Goal: Information Seeking & Learning: Check status

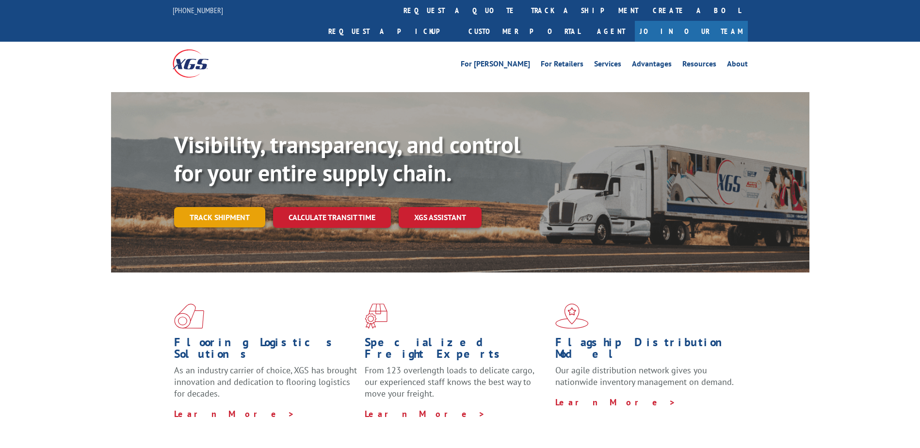
click at [248, 207] on link "Track shipment" at bounding box center [219, 217] width 91 height 20
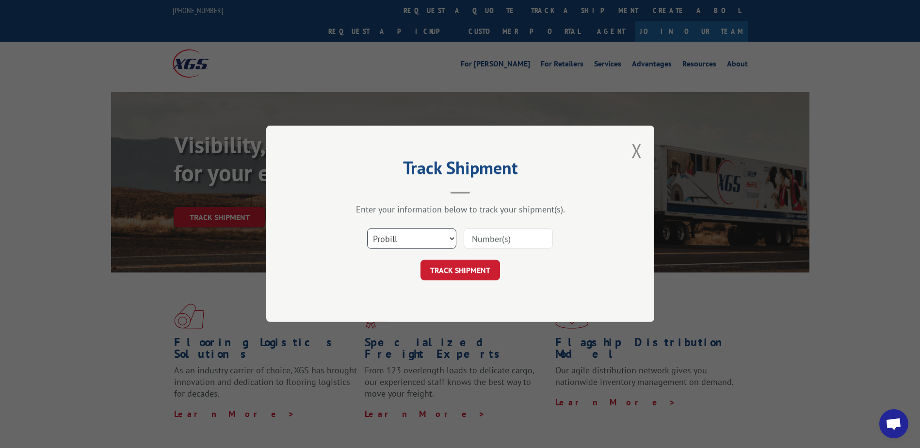
click at [425, 236] on select "Select category... Probill BOL PO" at bounding box center [411, 239] width 89 height 20
select select "bol"
click at [367, 229] on select "Select category... Probill BOL PO" at bounding box center [411, 239] width 89 height 20
click at [497, 246] on input at bounding box center [508, 239] width 89 height 20
type input "5914766"
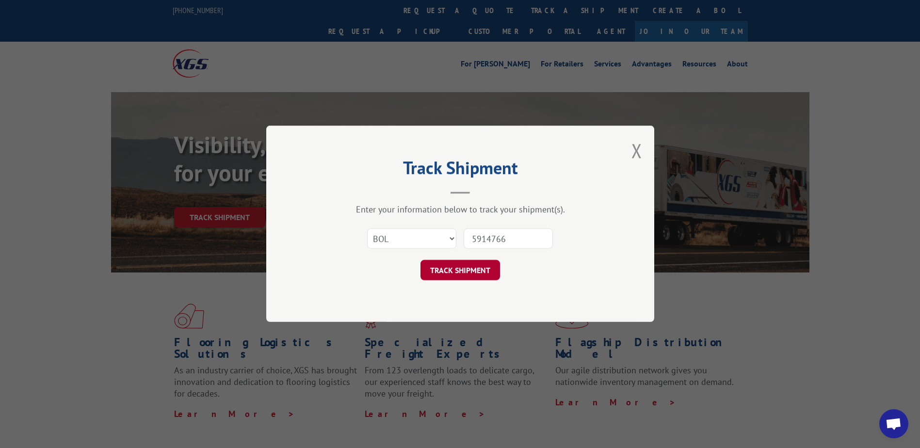
click at [473, 276] on button "TRACK SHIPMENT" at bounding box center [461, 270] width 80 height 20
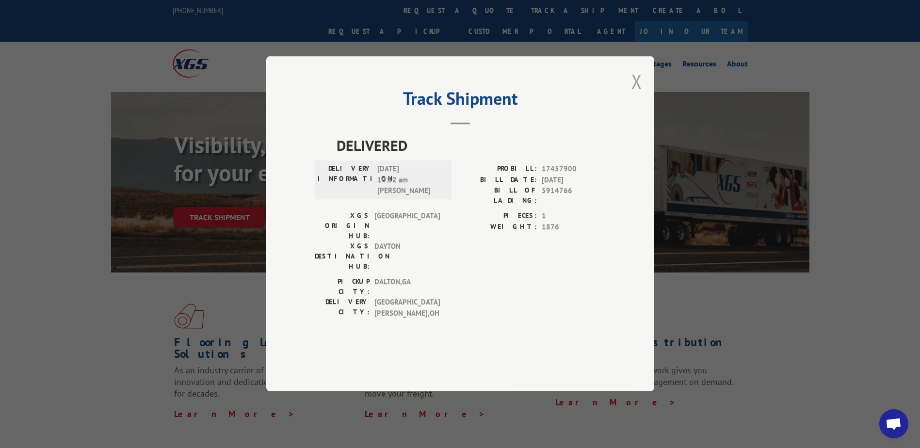
click at [639, 94] on button "Close modal" at bounding box center [637, 81] width 11 height 26
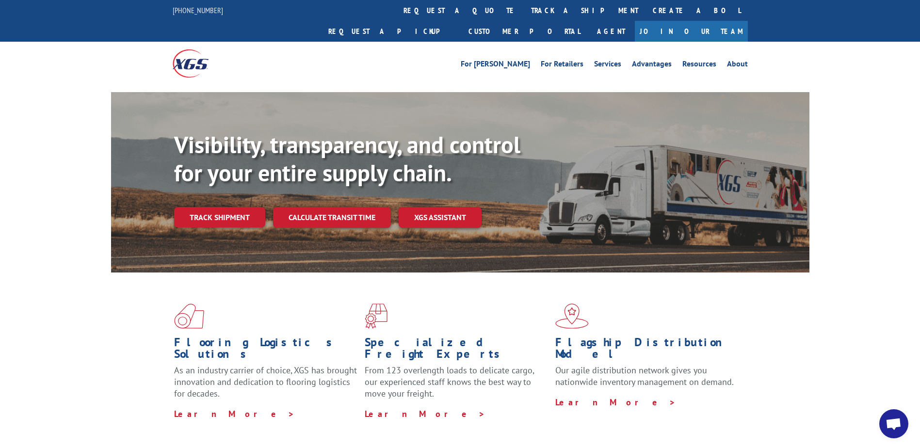
click at [407, 51] on div "For [PERSON_NAME] For Retailers Services Advantages Resources About For [PERSON…" at bounding box center [460, 63] width 575 height 43
